Goal: Transaction & Acquisition: Purchase product/service

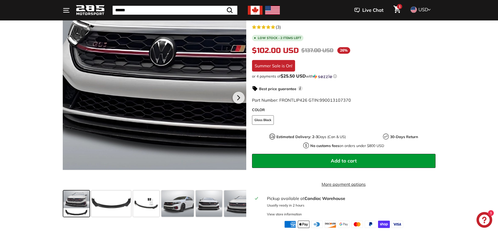
scroll to position [105, 0]
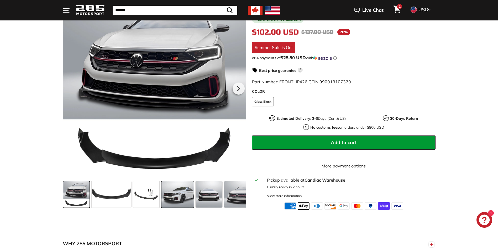
click at [184, 202] on span at bounding box center [177, 195] width 33 height 26
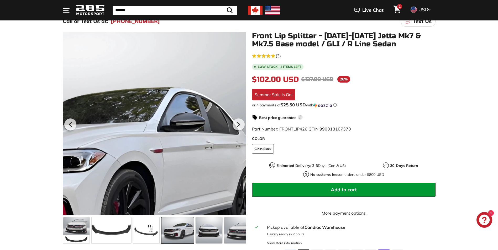
scroll to position [0, 0]
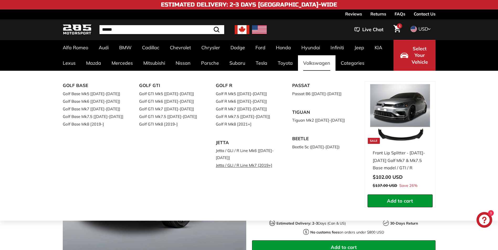
click at [254, 166] on link "Jetta / GLI / R Line Mk7 [2019+]" at bounding box center [247, 166] width 62 height 8
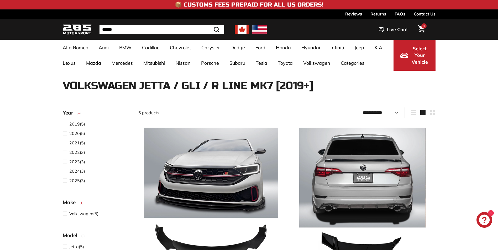
select select "**********"
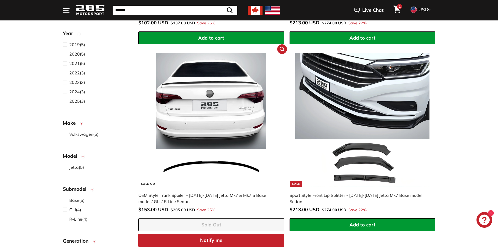
scroll to position [263, 0]
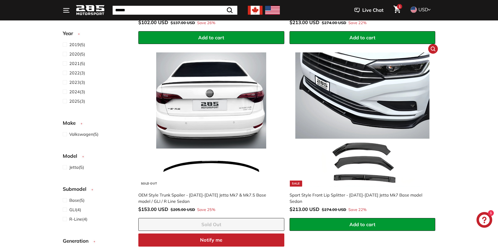
click at [353, 158] on img at bounding box center [362, 120] width 134 height 134
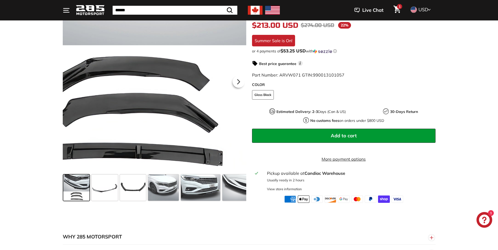
scroll to position [105, 0]
